Goal: Complete application form: Complete application form

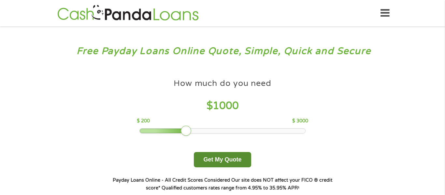
click at [211, 161] on button "Get My Quote" at bounding box center [222, 159] width 57 height 15
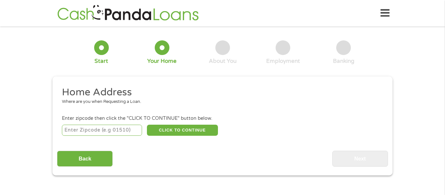
click at [134, 131] on input "number" at bounding box center [102, 130] width 80 height 11
type input "21921"
select select "[US_STATE]"
click at [178, 130] on button "CLICK TO CONTINUE" at bounding box center [182, 130] width 71 height 11
type input "21921"
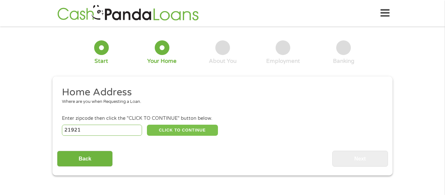
type input "Elkton"
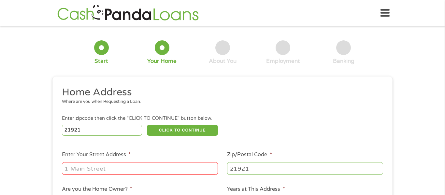
click at [99, 166] on input "Enter Your Street Address *" at bounding box center [140, 168] width 156 height 12
type input "1974 W [GEOGRAPHIC_DATA]"
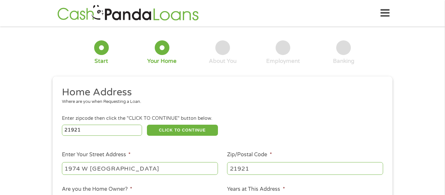
click at [285, 109] on li "Home Address Where are you when Requesting a Loan." at bounding box center [220, 98] width 326 height 24
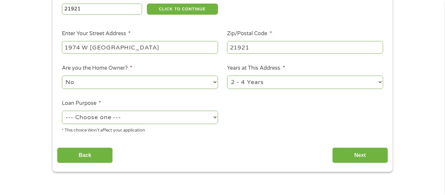
scroll to position [130, 0]
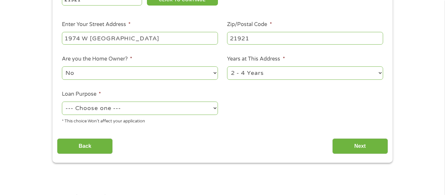
click at [380, 75] on select "1 Year or less 1 - 2 Years 2 - 4 Years Over 4 Years" at bounding box center [305, 72] width 156 height 13
select select "60months"
click at [227, 67] on select "1 Year or less 1 - 2 Years 2 - 4 Years Over 4 Years" at bounding box center [305, 72] width 156 height 13
click at [214, 111] on select "--- Choose one --- Pay Bills Debt Consolidation Home Improvement Major Purchase…" at bounding box center [140, 108] width 156 height 13
select select "paybills"
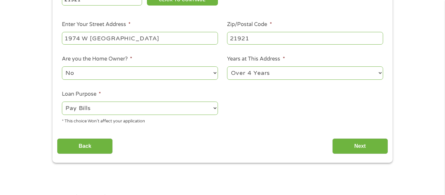
click at [62, 102] on select "--- Choose one --- Pay Bills Debt Consolidation Home Improvement Major Purchase…" at bounding box center [140, 108] width 156 height 13
click at [373, 149] on input "Next" at bounding box center [360, 146] width 56 height 16
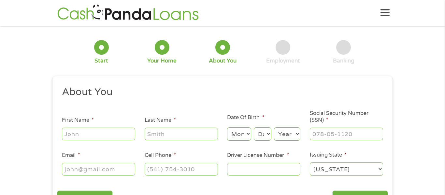
scroll to position [0, 0]
click at [123, 133] on input "First Name *" at bounding box center [98, 134] width 73 height 12
type input "[PERSON_NAME]"
click at [175, 142] on ul "About You This field is hidden when viewing the form Title * --- Choose one ---…" at bounding box center [222, 134] width 331 height 96
click at [176, 135] on input "Last Name *" at bounding box center [181, 134] width 73 height 12
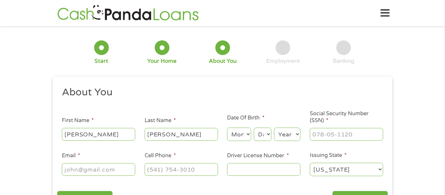
type input "[PERSON_NAME]"
click at [242, 136] on select "Month 1 2 3 4 5 6 7 8 9 10 11 12" at bounding box center [239, 134] width 24 height 13
select select "4"
click at [227, 128] on select "Month 1 2 3 4 5 6 7 8 9 10 11 12" at bounding box center [239, 134] width 24 height 13
click at [269, 133] on select "Day 1 2 3 4 5 6 7 8 9 10 11 12 13 14 15 16 17 18 19 20 21 22 23 24 25 26 27 28 …" at bounding box center [263, 134] width 18 height 13
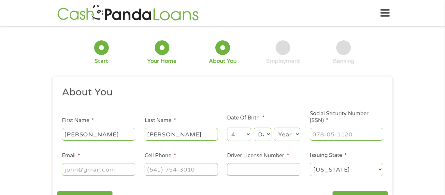
select select "6"
click at [254, 128] on select "Day 1 2 3 4 5 6 7 8 9 10 11 12 13 14 15 16 17 18 19 20 21 22 23 24 25 26 27 28 …" at bounding box center [263, 134] width 18 height 13
click at [297, 130] on select "Year [DATE] 2006 2005 2004 2003 2002 2001 2000 1999 1998 1997 1996 1995 1994 19…" at bounding box center [287, 134] width 26 height 13
select select "1972"
click at [274, 128] on select "Year [DATE] 2006 2005 2004 2003 2002 2001 2000 1999 1998 1997 1996 1995 1994 19…" at bounding box center [287, 134] width 26 height 13
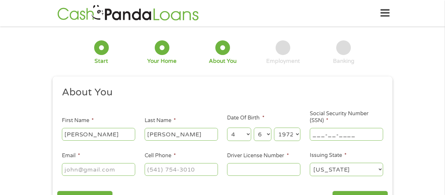
click at [356, 136] on input "___-__-____" at bounding box center [346, 134] width 73 height 12
type input "217-13-4521"
click at [132, 172] on input "Email *" at bounding box center [98, 169] width 73 height 12
type input "[EMAIL_ADDRESS][DOMAIN_NAME]"
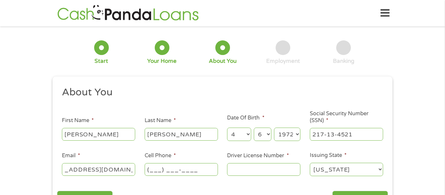
click at [187, 175] on input "(___) ___-____" at bounding box center [181, 169] width 73 height 12
type input "[PHONE_NUMBER]"
click at [267, 172] on input "Driver License Number *" at bounding box center [263, 169] width 73 height 12
type input "md10276340068"
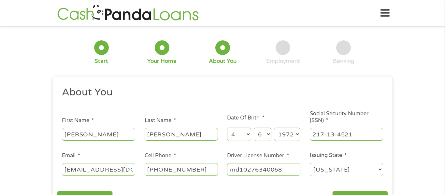
click at [404, 164] on div "1 Start 2 Your Home 3 About You 4 Employment 5 Banking 6 This field is hidden w…" at bounding box center [222, 123] width 445 height 184
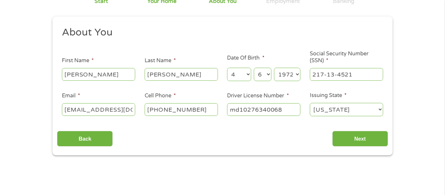
scroll to position [78, 0]
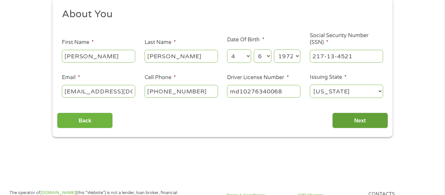
click at [372, 122] on input "Next" at bounding box center [360, 121] width 56 height 16
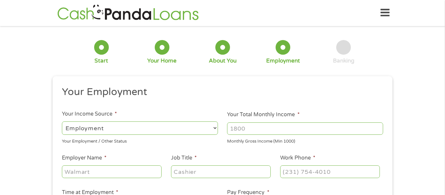
scroll to position [0, 0]
click at [151, 127] on select "--- Choose one --- Employment [DEMOGRAPHIC_DATA] Benefits" at bounding box center [140, 128] width 156 height 13
click at [269, 127] on input "Your Total Monthly Income *" at bounding box center [305, 129] width 156 height 12
type input "3000"
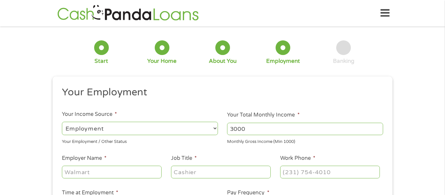
click at [357, 99] on li "Your Employment" at bounding box center [220, 93] width 326 height 15
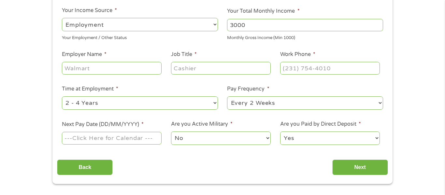
scroll to position [104, 0]
click at [150, 69] on input "Employer Name *" at bounding box center [112, 68] width 100 height 12
type input "quikrete"
click at [220, 68] on input "Job Title *" at bounding box center [221, 68] width 100 height 12
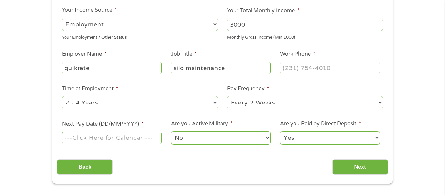
type input "silo maintenance"
click at [311, 69] on input "(___) ___-____" at bounding box center [330, 68] width 100 height 12
type input "[PHONE_NUMBER]"
click at [260, 118] on ul "Your Employment Your Income Source * --- Choose one --- Employment [DEMOGRAPHIC…" at bounding box center [222, 66] width 331 height 169
click at [380, 102] on select "--- Choose one --- Every 2 Weeks Every Week Monthly Semi-Monthly" at bounding box center [305, 102] width 156 height 13
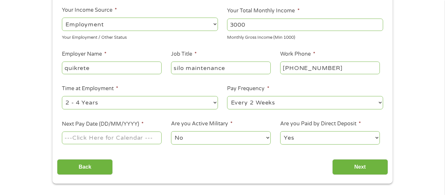
select select "weekly"
click at [227, 96] on select "--- Choose one --- Every 2 Weeks Every Week Monthly Semi-Monthly" at bounding box center [305, 102] width 156 height 13
click at [119, 138] on input "Next Pay Date (DD/MM/YYYY) *" at bounding box center [112, 138] width 100 height 12
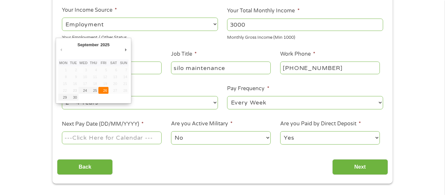
type input "[DATE]"
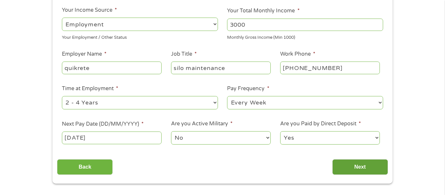
click at [344, 169] on input "Next" at bounding box center [360, 167] width 56 height 16
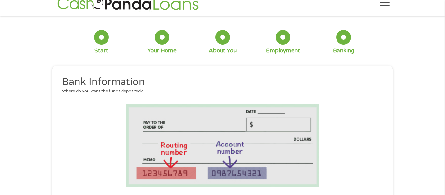
scroll to position [0, 0]
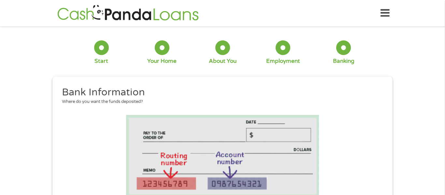
click at [366, 123] on li at bounding box center [222, 156] width 331 height 82
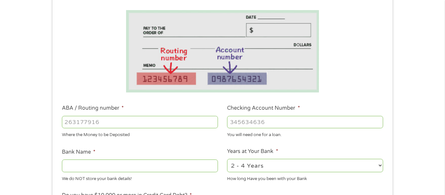
scroll to position [104, 0]
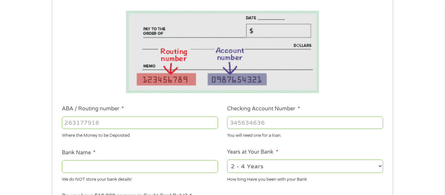
click at [82, 54] on li at bounding box center [222, 52] width 331 height 82
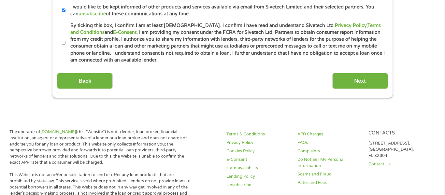
scroll to position [334, 0]
